Goal: Ask a question: Seek information or help from site administrators or community

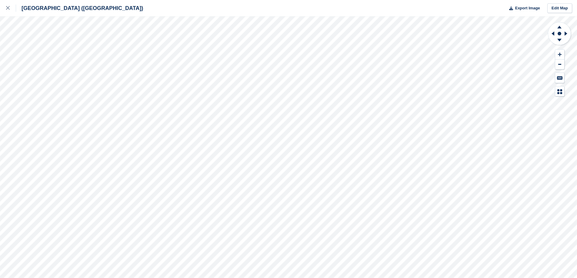
click at [11, 8] on div at bounding box center [11, 8] width 10 height 7
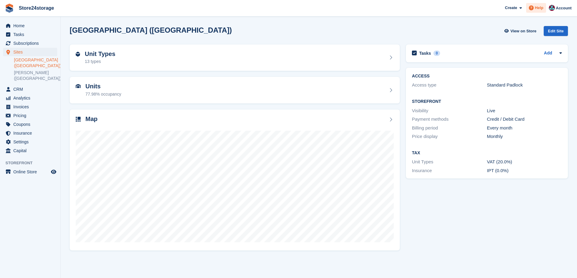
click at [539, 8] on span "Help" at bounding box center [539, 8] width 8 height 6
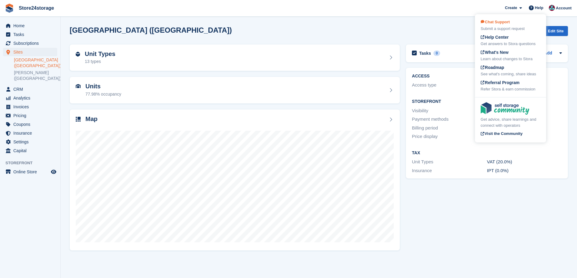
click at [504, 24] on span "Chat Support" at bounding box center [494, 22] width 29 height 5
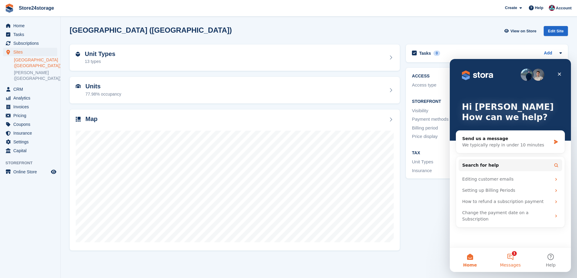
click at [503, 257] on button "1 Messages" at bounding box center [510, 260] width 40 height 24
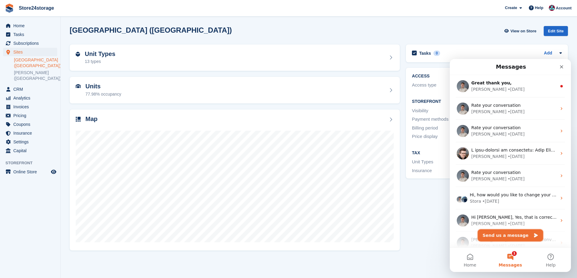
click at [506, 236] on button "Send us a message" at bounding box center [509, 235] width 65 height 12
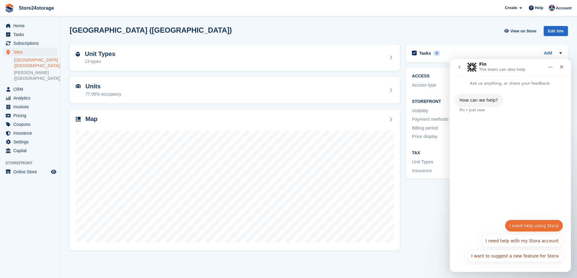
click at [541, 228] on button "I need help using Stora" at bounding box center [534, 226] width 58 height 12
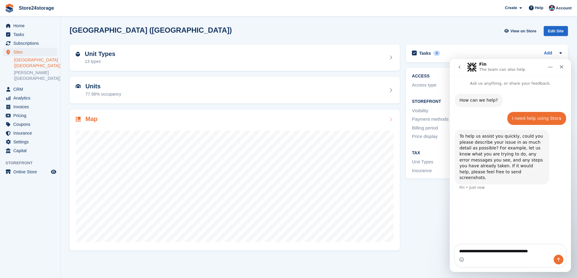
type textarea "**********"
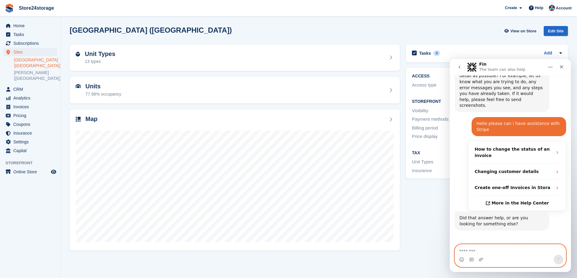
scroll to position [75, 0]
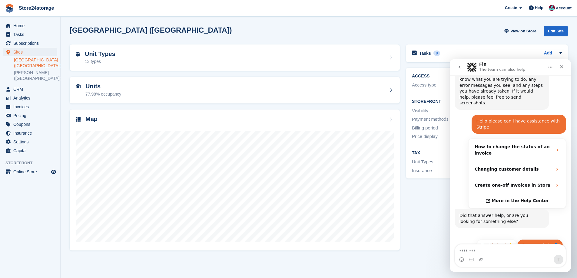
click at [529, 239] on button "Get more help 👤" at bounding box center [540, 245] width 46 height 12
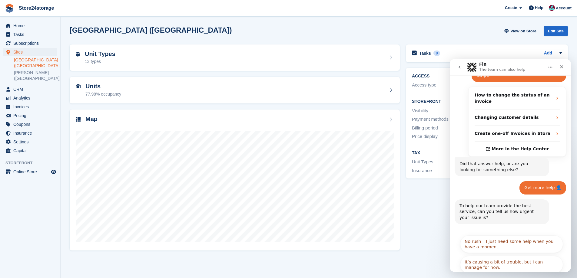
scroll to position [135, 0]
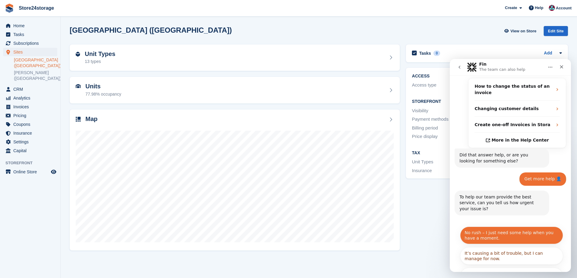
click at [486, 227] on button "No rush – I just need some help when you have a moment." at bounding box center [511, 236] width 103 height 18
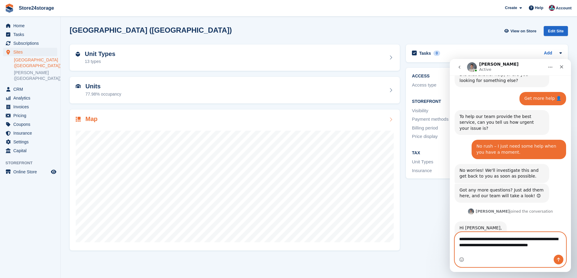
scroll to position [222, 0]
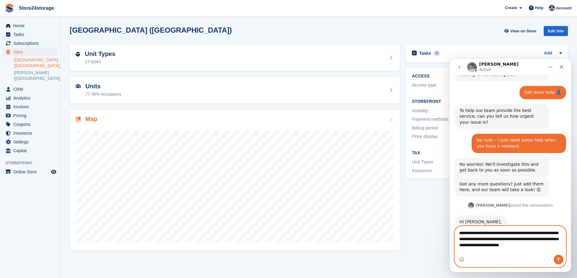
type textarea "**********"
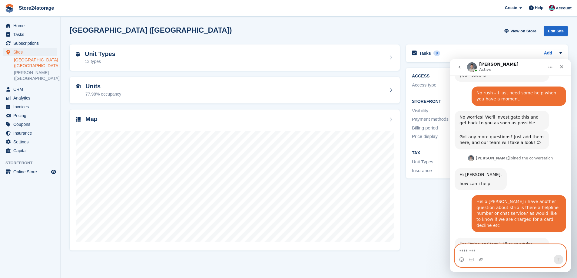
scroll to position [296, 0]
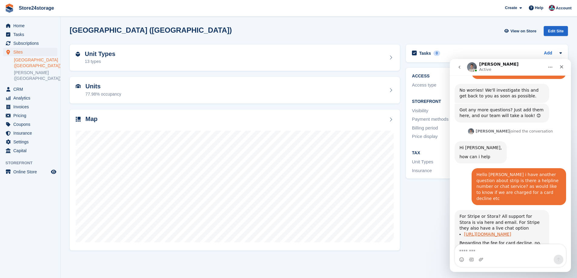
click at [511, 232] on link "[URL][DOMAIN_NAME]" at bounding box center [487, 234] width 47 height 5
click at [471, 247] on textarea "Message…" at bounding box center [510, 250] width 111 height 10
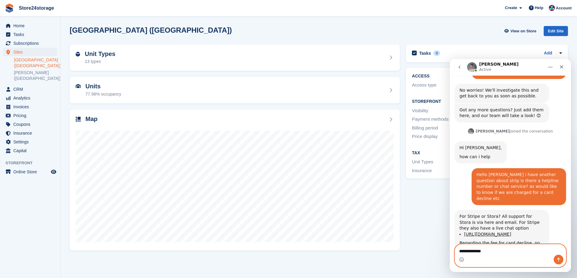
type textarea "**********"
